Goal: Task Accomplishment & Management: Manage account settings

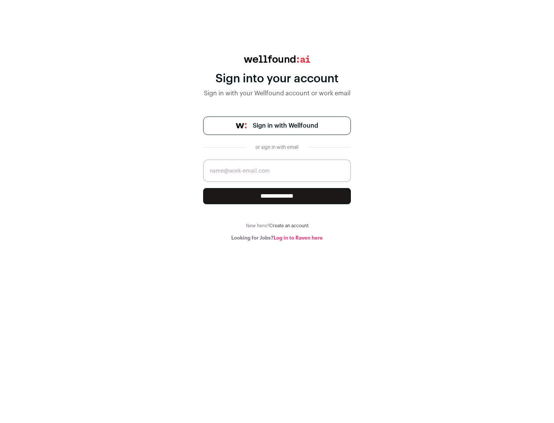
click at [285, 126] on span "Sign in with Wellfound" at bounding box center [285, 125] width 65 height 9
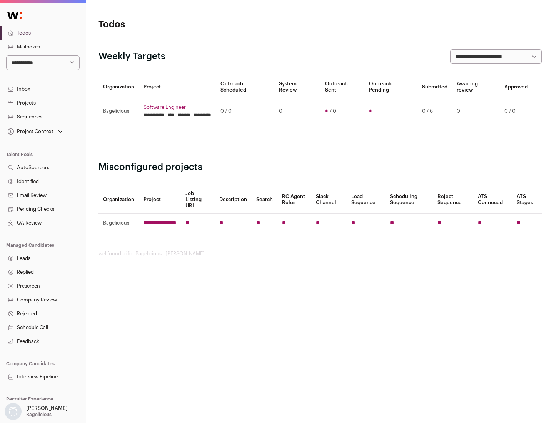
click at [43, 103] on link "Projects" at bounding box center [43, 103] width 86 height 14
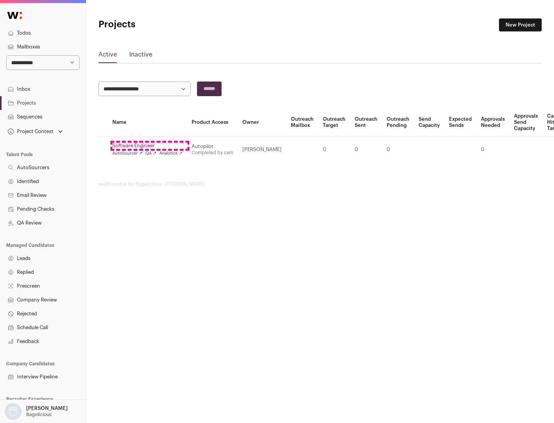
click at [150, 146] on link "Software Engineer" at bounding box center [147, 146] width 70 height 6
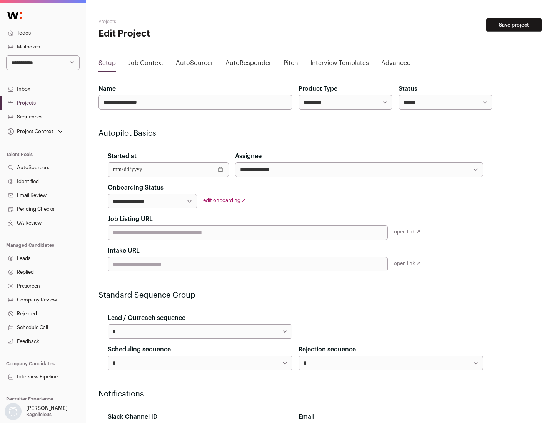
click at [514, 25] on button "Save project" at bounding box center [514, 24] width 55 height 13
